Goal: Navigation & Orientation: Understand site structure

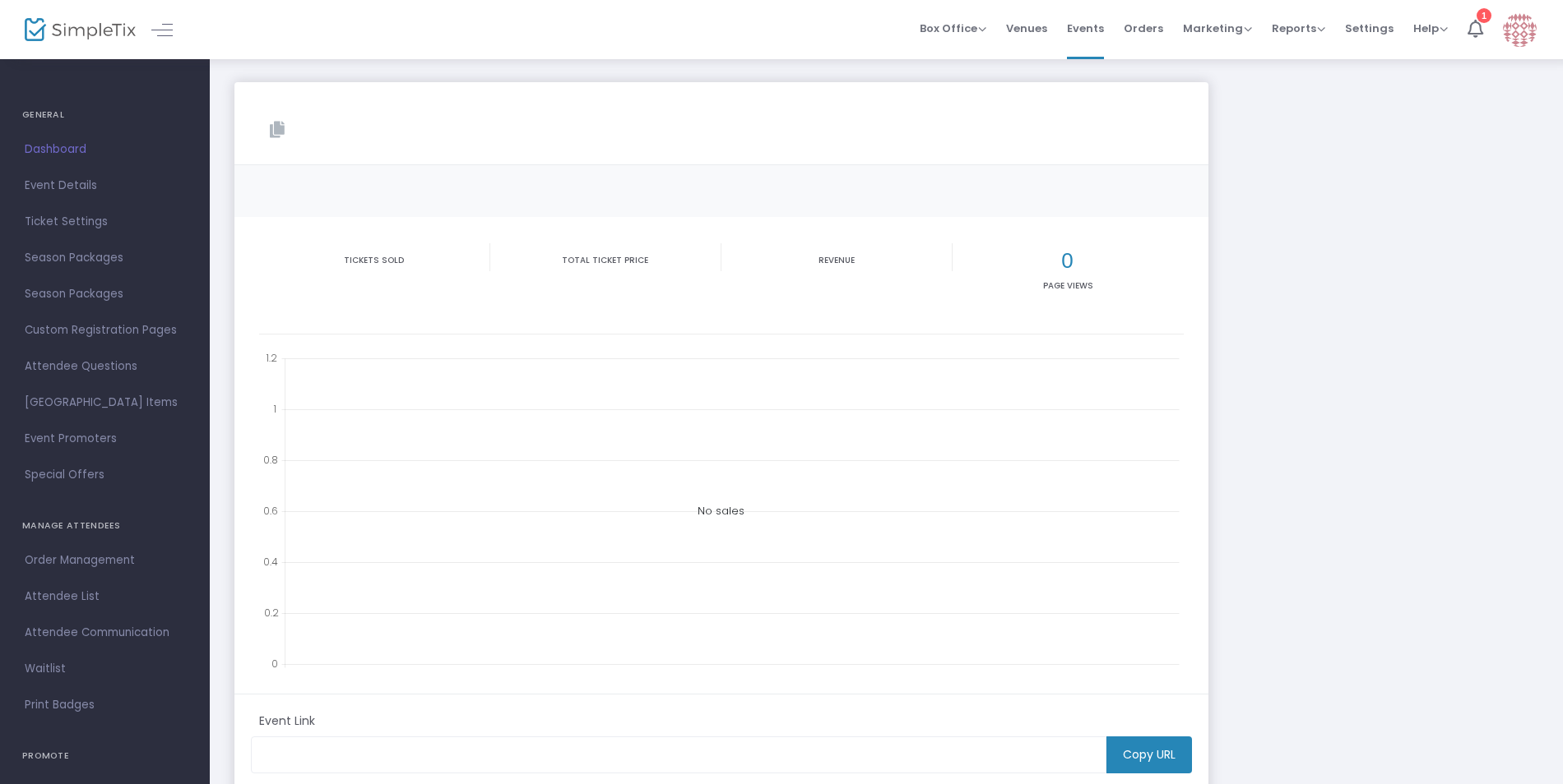
click at [52, 148] on span "Dashboard" at bounding box center [105, 150] width 161 height 22
click at [82, 592] on span "Attendee List" at bounding box center [105, 597] width 161 height 22
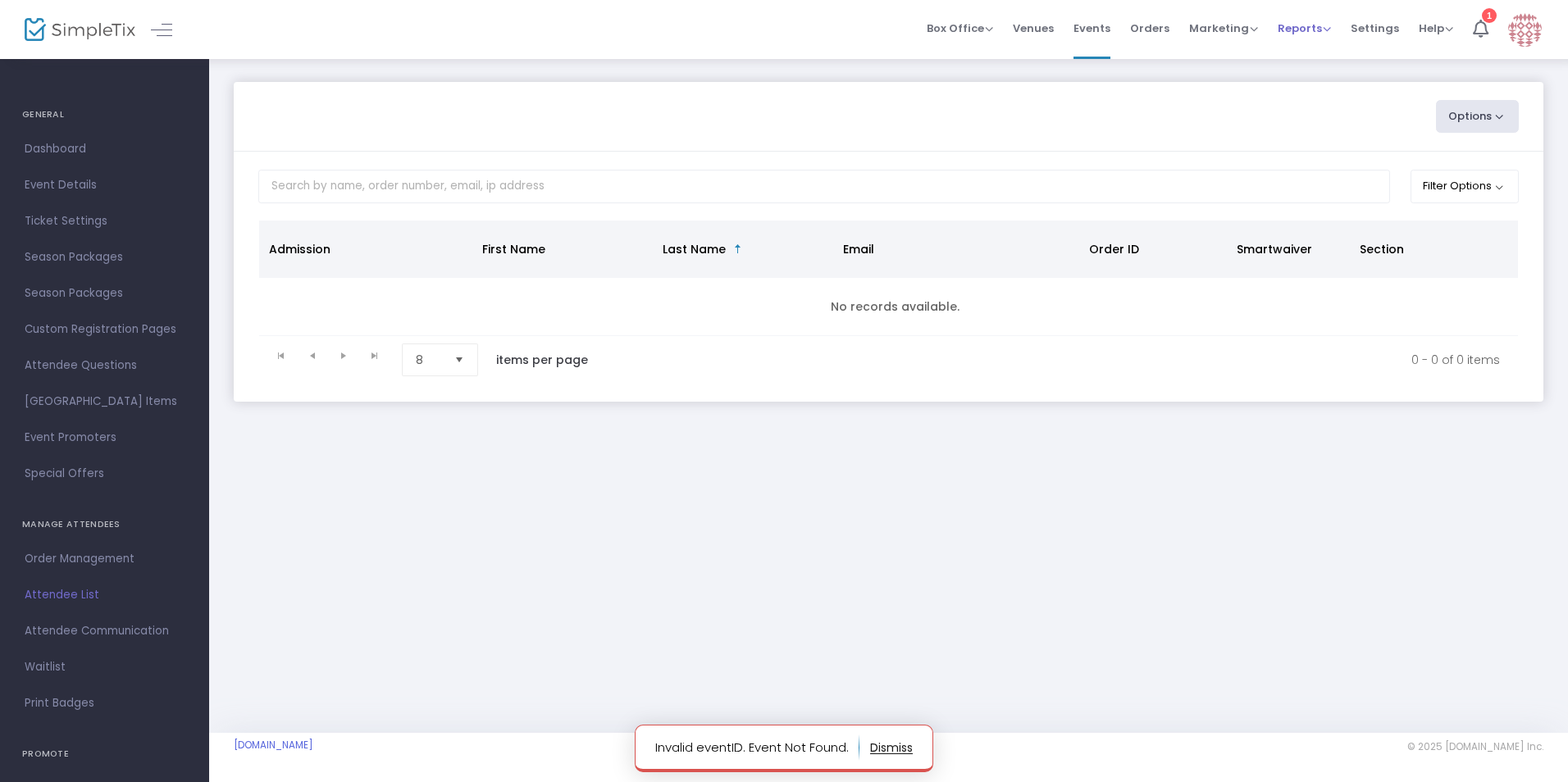
click at [1301, 25] on span "Reports" at bounding box center [1304, 28] width 53 height 16
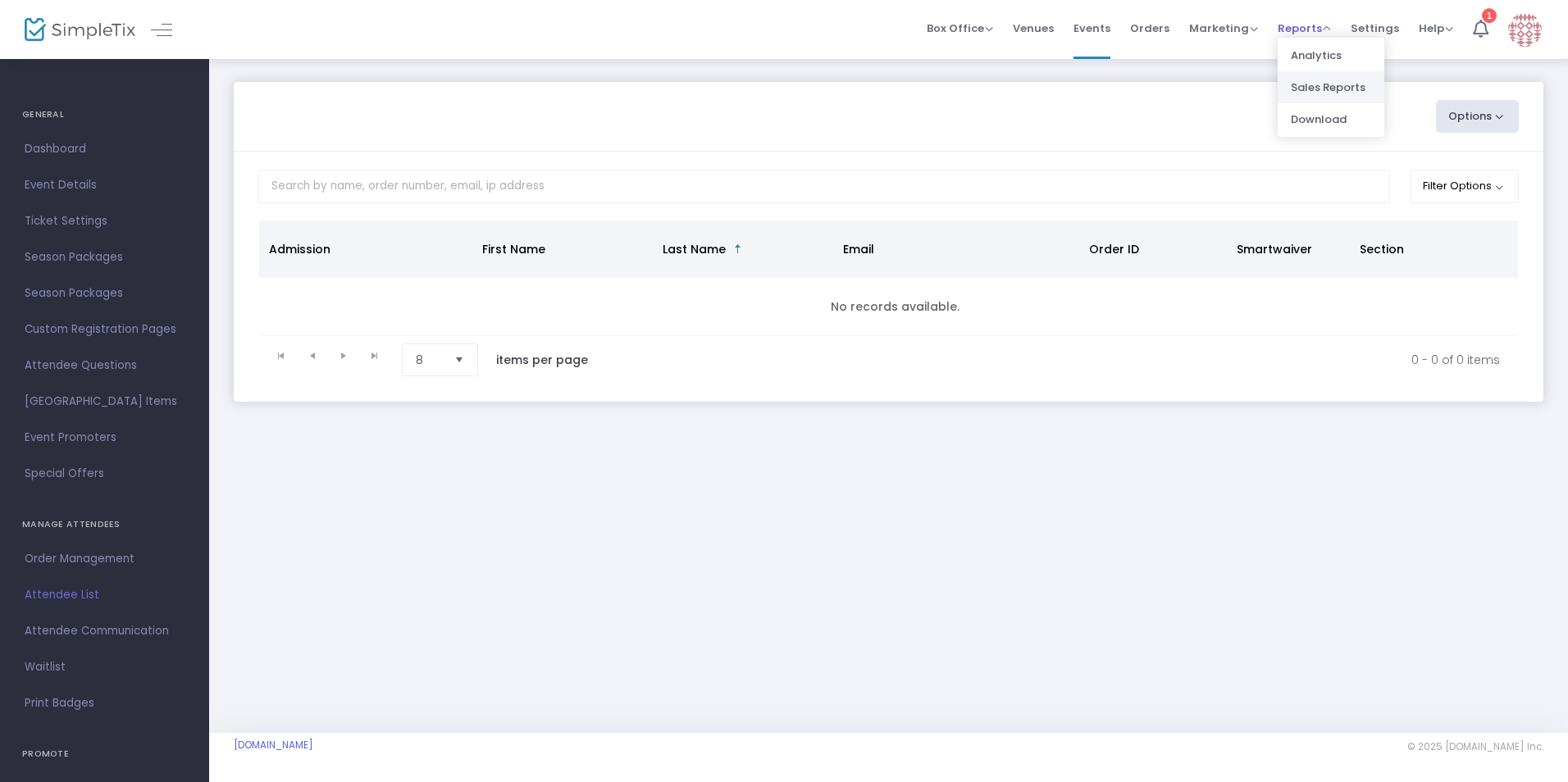
click at [1312, 82] on li "Sales Reports" at bounding box center [1331, 88] width 107 height 32
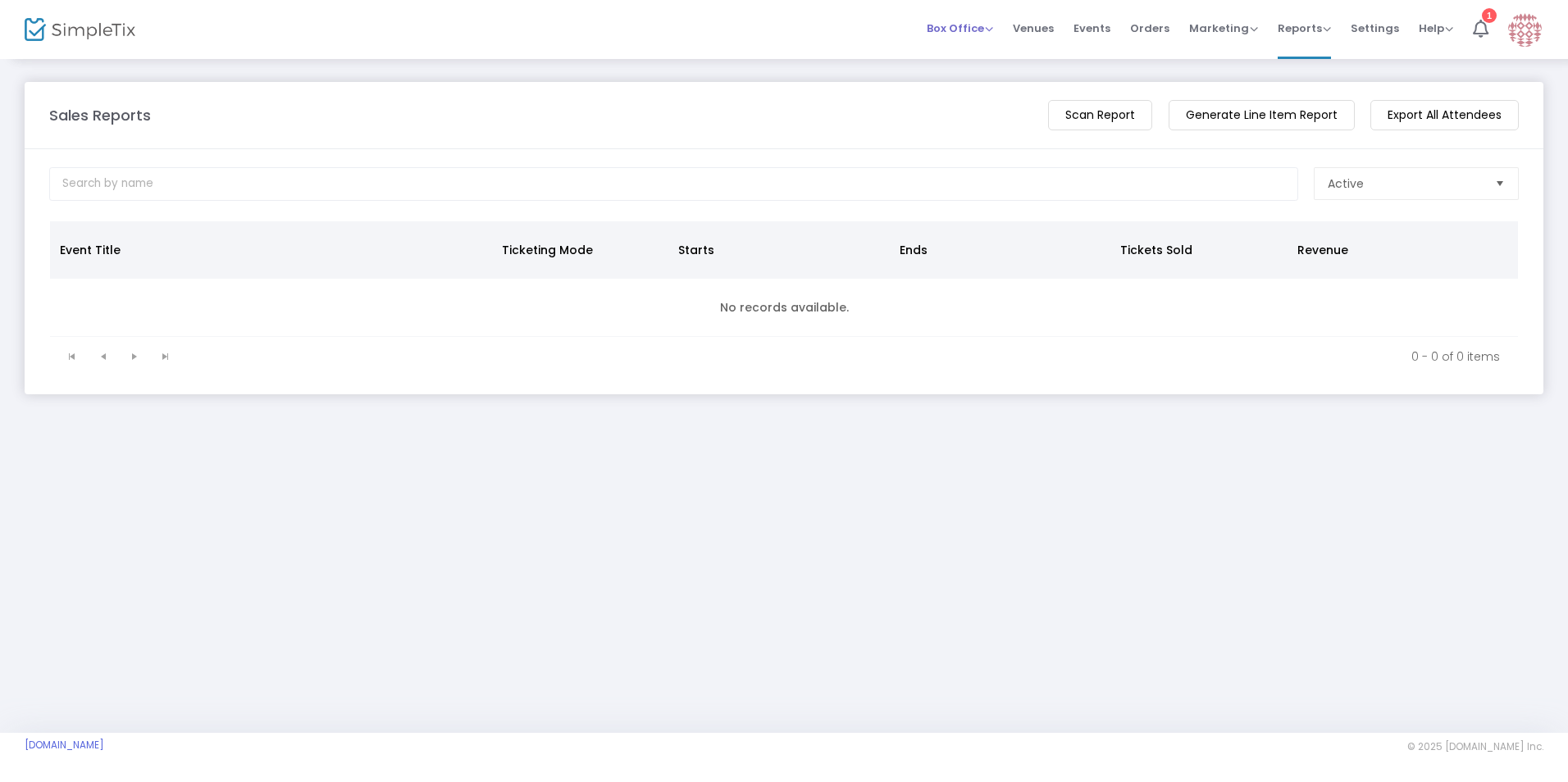
click at [977, 26] on span "Box Office" at bounding box center [960, 28] width 67 height 16
click at [1480, 23] on icon at bounding box center [1480, 29] width 16 height 18
click at [1230, 26] on span "Marketing" at bounding box center [1224, 28] width 69 height 16
click at [1152, 22] on span "Orders" at bounding box center [1149, 28] width 39 height 42
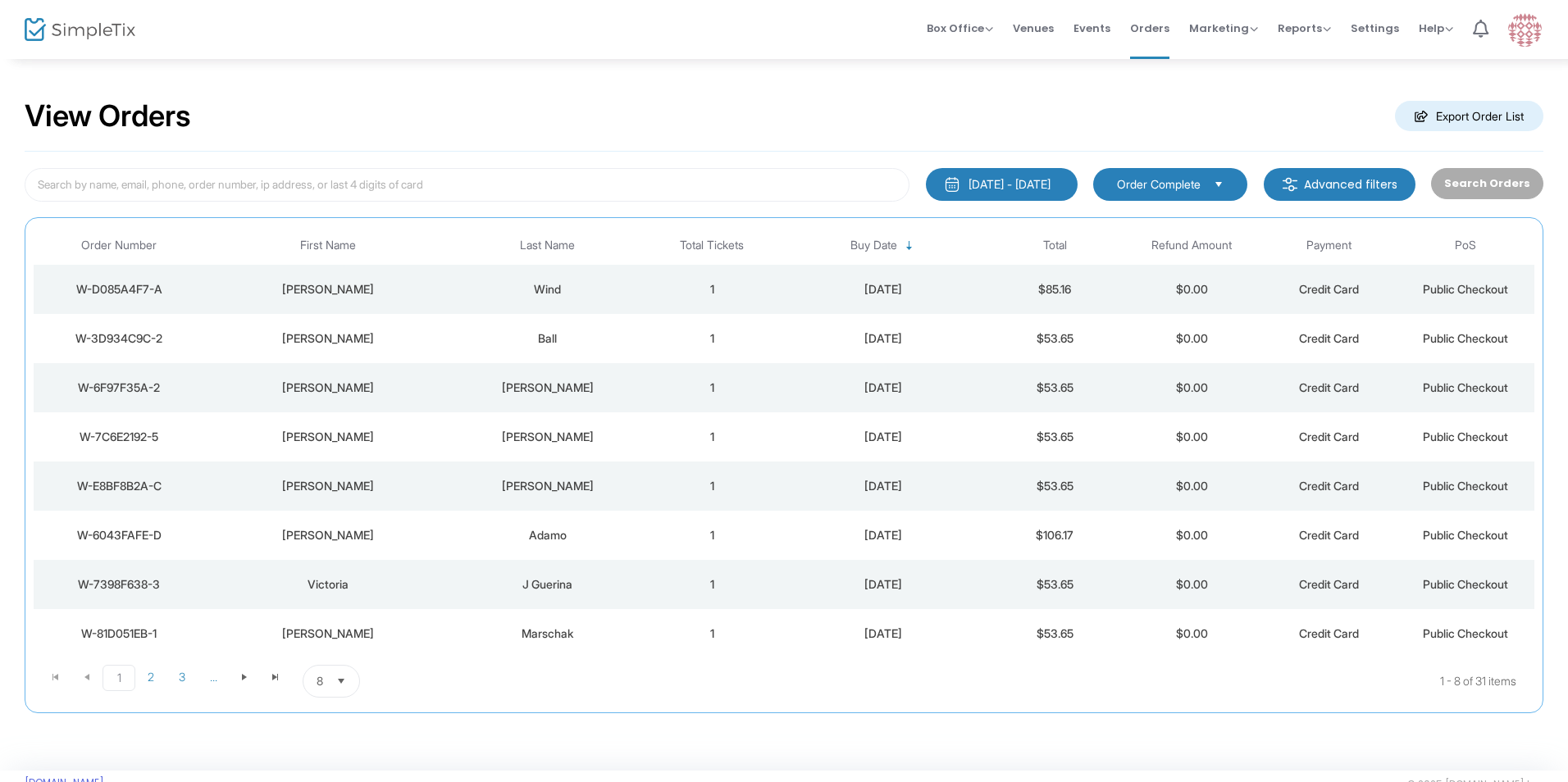
click at [988, 179] on div "8/22/2025 - 9/21/2025" at bounding box center [1009, 184] width 82 height 17
click at [729, 96] on div "View Orders Export Order List" at bounding box center [784, 117] width 1519 height 70
click at [1097, 25] on span "Events" at bounding box center [1092, 28] width 37 height 42
